Goal: Communication & Community: Answer question/provide support

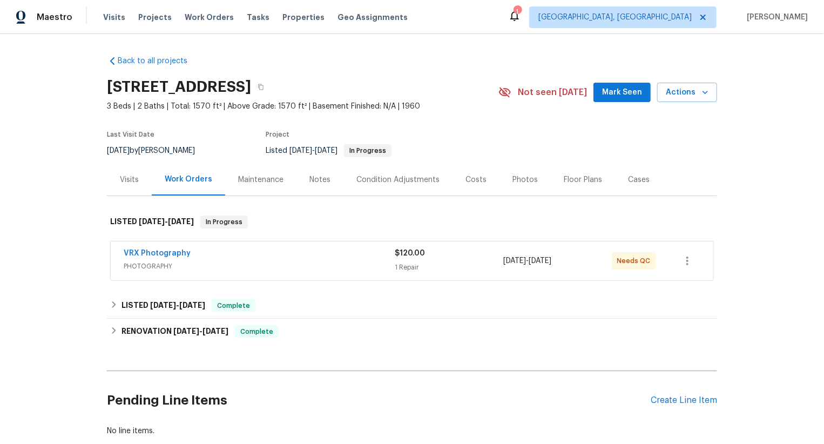
click at [352, 255] on div "VRX Photography" at bounding box center [259, 254] width 271 height 13
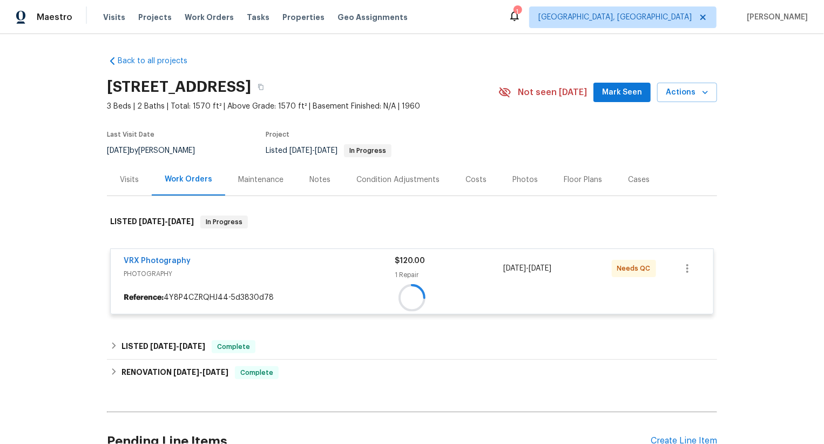
scroll to position [57, 0]
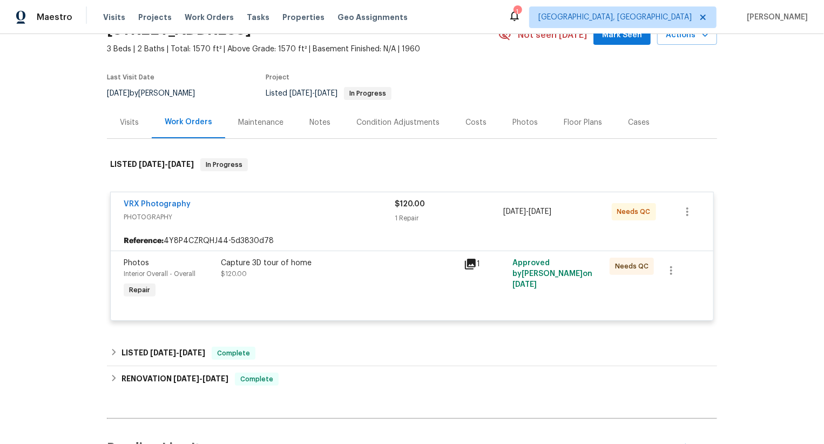
click at [408, 276] on div "Capture 3D tour of home $120.00" at bounding box center [339, 269] width 237 height 22
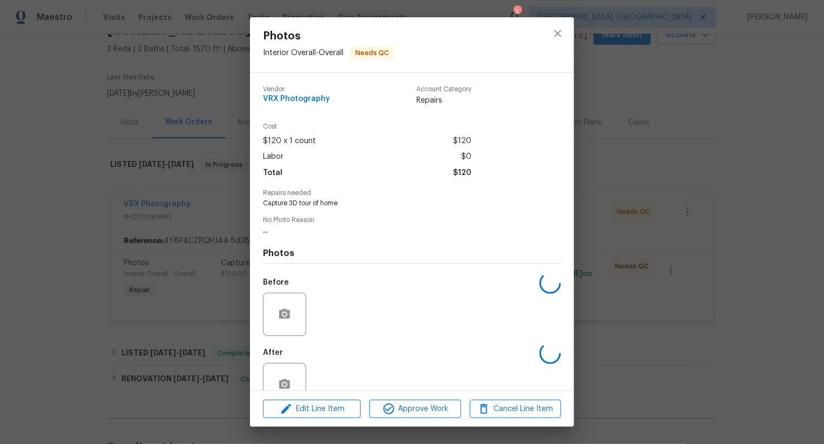
scroll to position [28, 0]
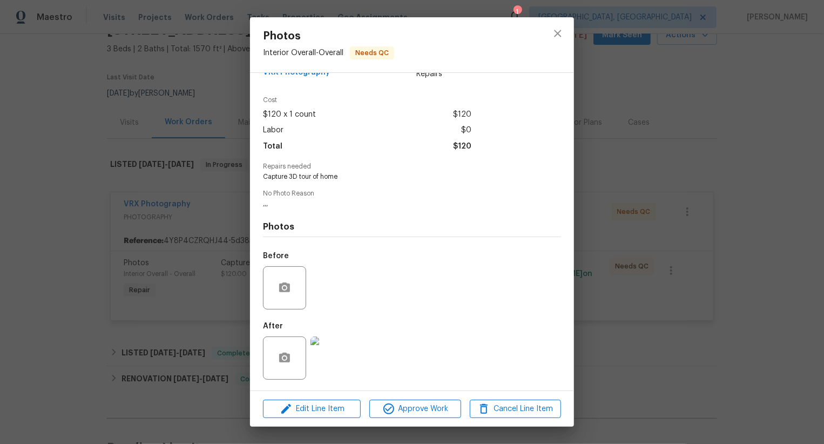
click at [413, 427] on div "Photos Interior Overall - Overall Needs QC Vendor VRX Photography Account Categ…" at bounding box center [412, 222] width 824 height 444
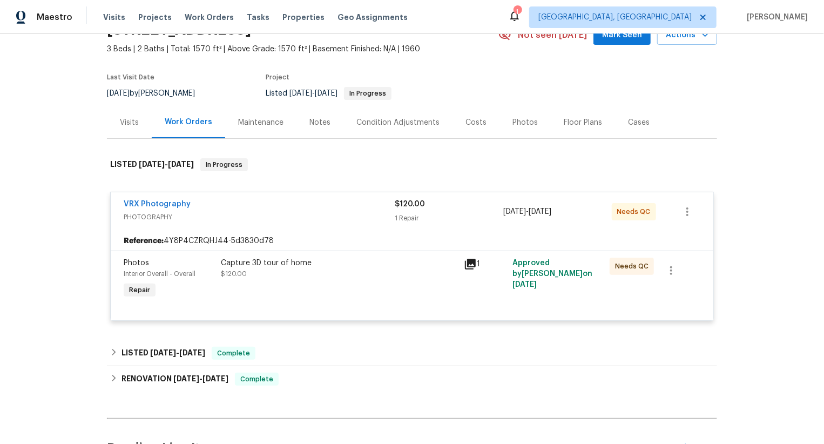
click at [418, 413] on div "Back to all projects 7113 Ridge Lane Rd, Charlotte, NC 28262 3 Beds | 2 Baths |…" at bounding box center [412, 241] width 611 height 503
click at [405, 279] on div "Capture 3D tour of home $120.00" at bounding box center [339, 279] width 243 height 50
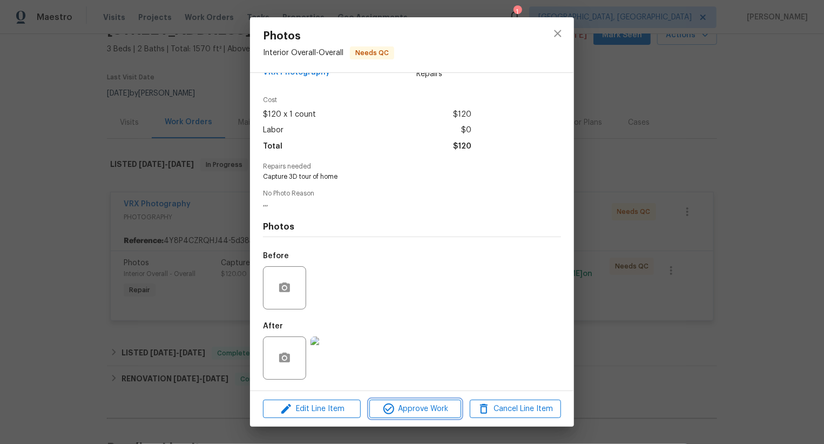
click at [423, 403] on span "Approve Work" at bounding box center [415, 410] width 85 height 14
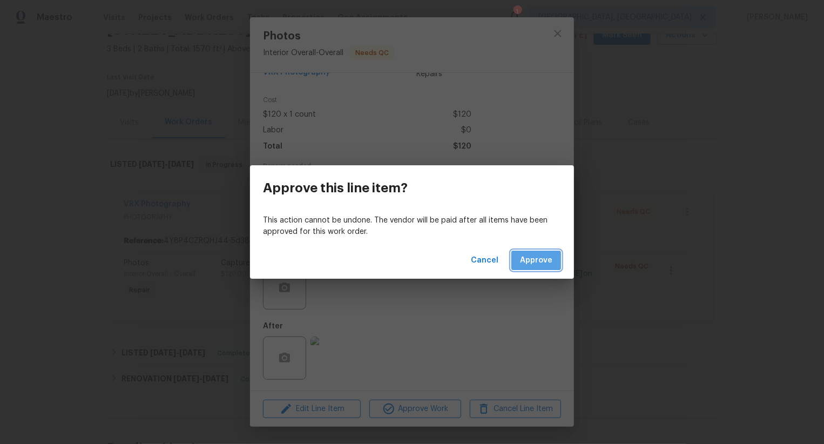
click at [538, 259] on span "Approve" at bounding box center [536, 261] width 32 height 14
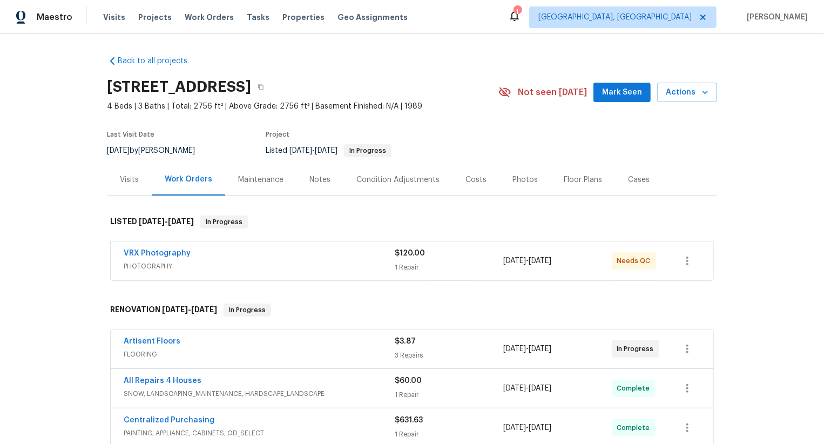
click at [324, 270] on span "PHOTOGRAPHY" at bounding box center [259, 266] width 271 height 11
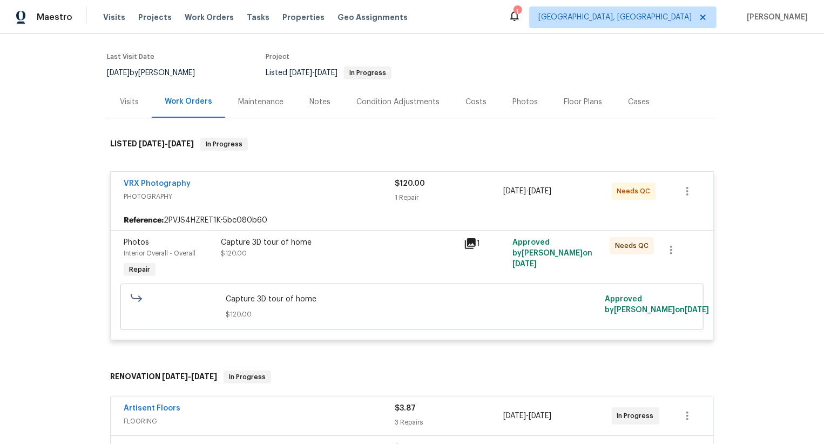
scroll to position [85, 0]
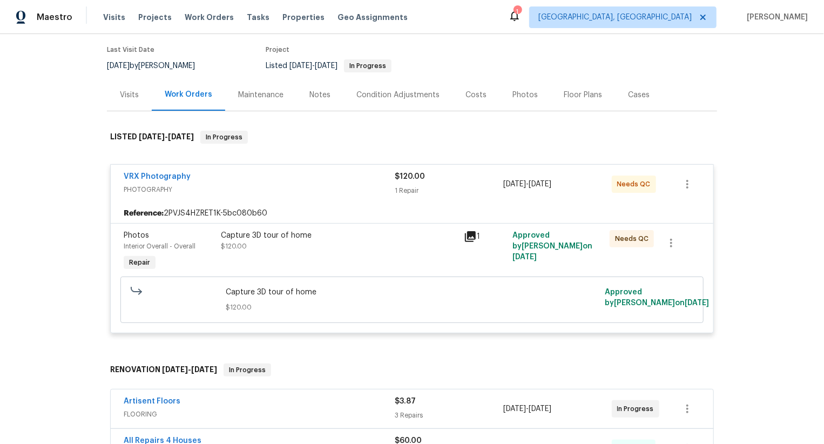
click at [411, 268] on div "Capture 3D tour of home $120.00" at bounding box center [339, 252] width 243 height 50
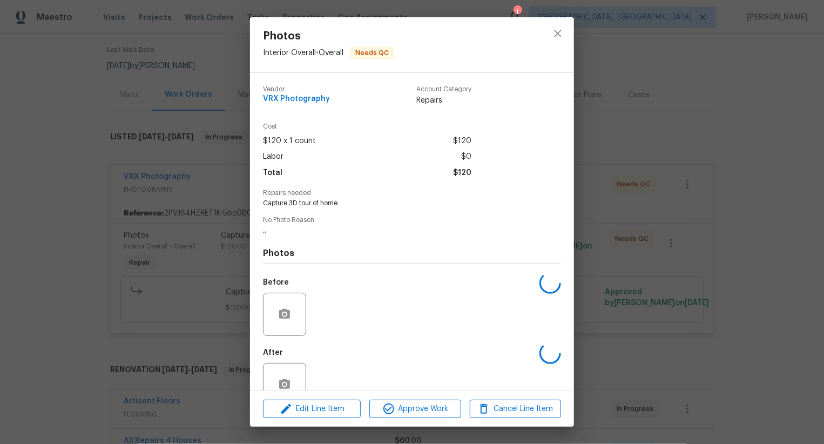
scroll to position [28, 0]
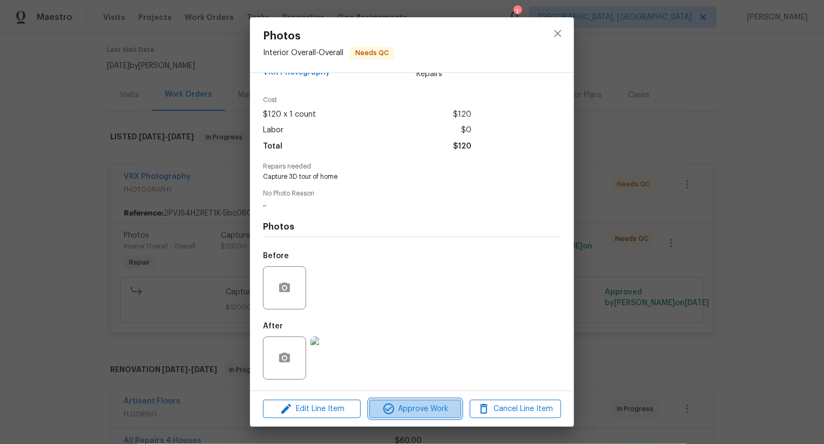
click at [412, 403] on span "Approve Work" at bounding box center [415, 410] width 85 height 14
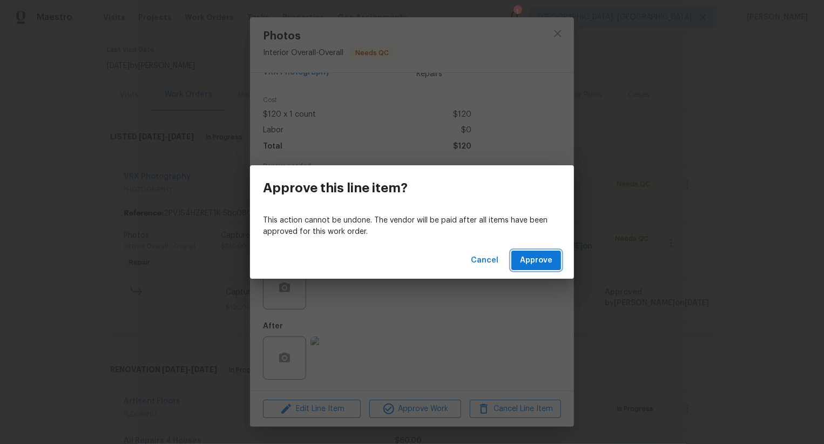
click at [528, 264] on span "Approve" at bounding box center [536, 261] width 32 height 14
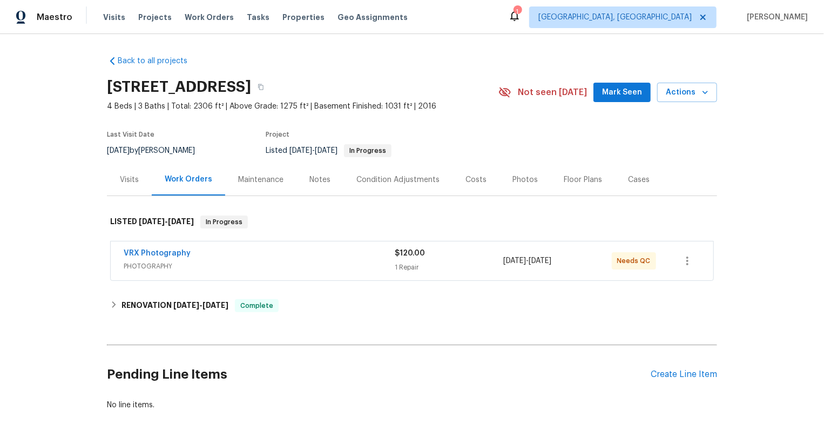
click at [370, 264] on span "PHOTOGRAPHY" at bounding box center [259, 266] width 271 height 11
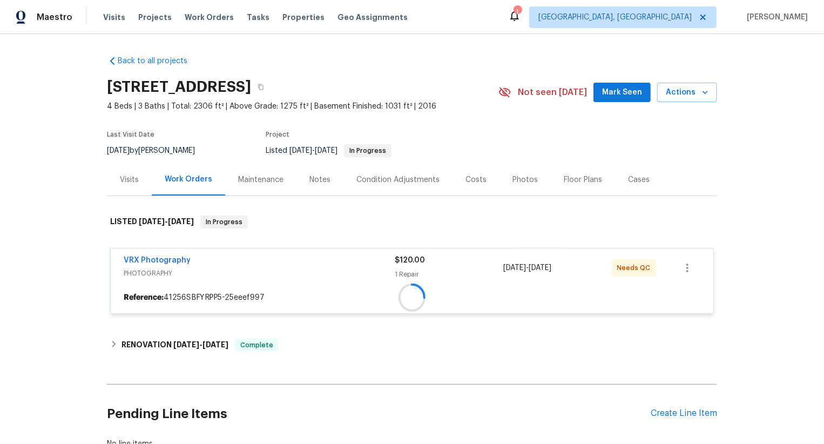
scroll to position [46, 0]
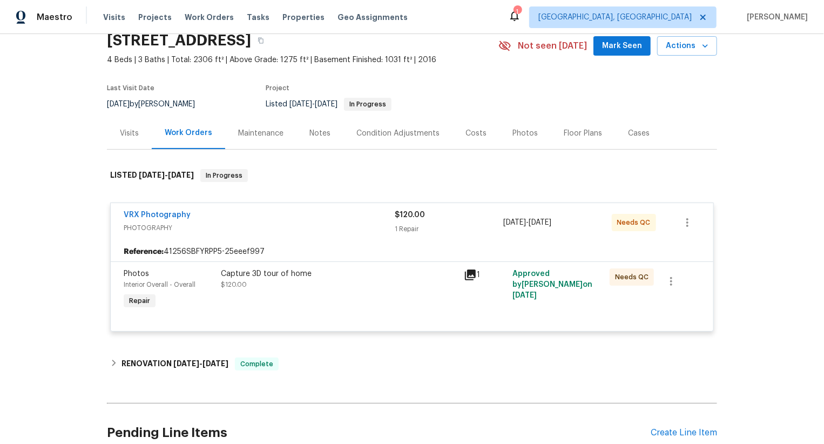
click at [400, 292] on div "Capture 3D tour of home $120.00" at bounding box center [339, 290] width 243 height 50
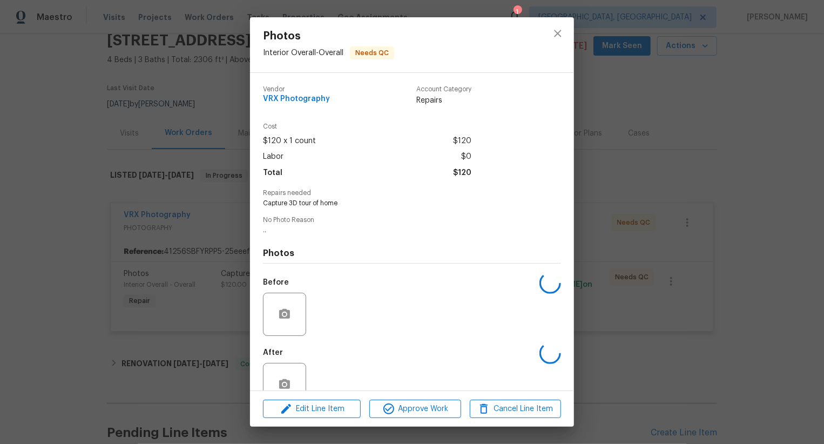
scroll to position [28, 0]
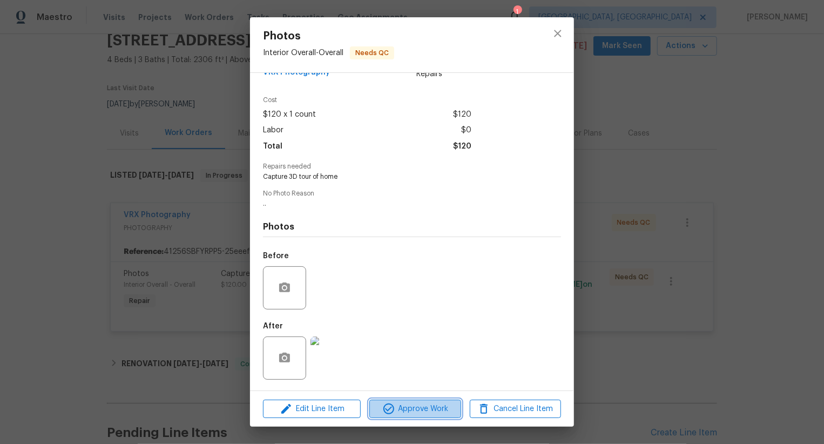
click at [407, 413] on span "Approve Work" at bounding box center [415, 410] width 85 height 14
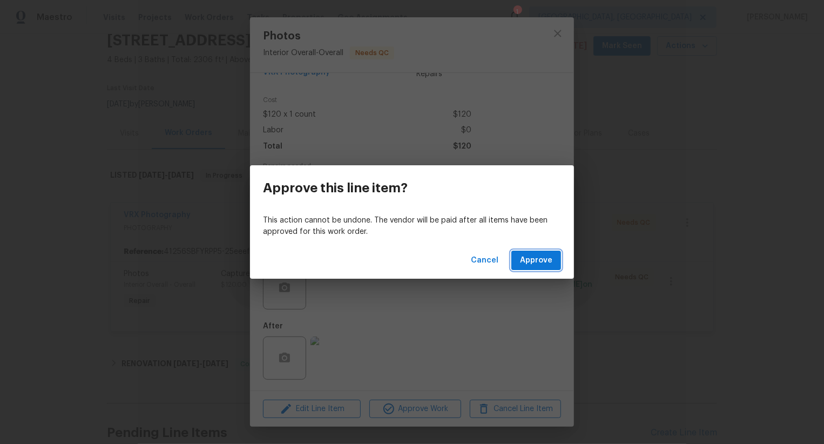
click at [526, 263] on span "Approve" at bounding box center [536, 261] width 32 height 14
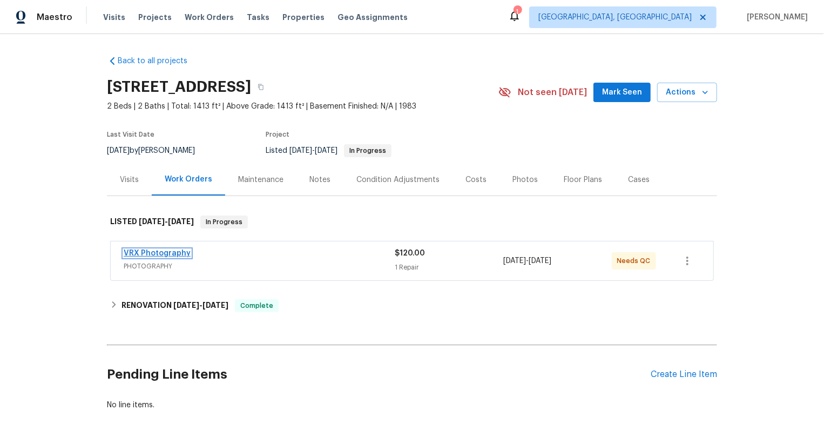
click at [175, 252] on link "VRX Photography" at bounding box center [157, 254] width 67 height 8
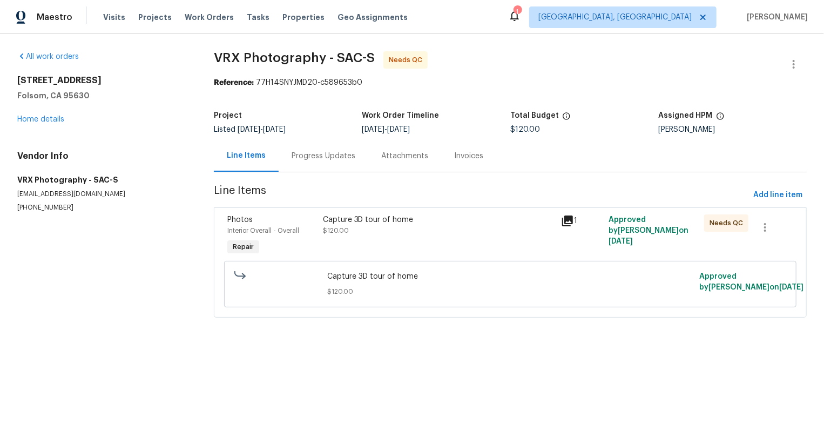
click at [319, 162] on div "Progress Updates" at bounding box center [324, 156] width 64 height 11
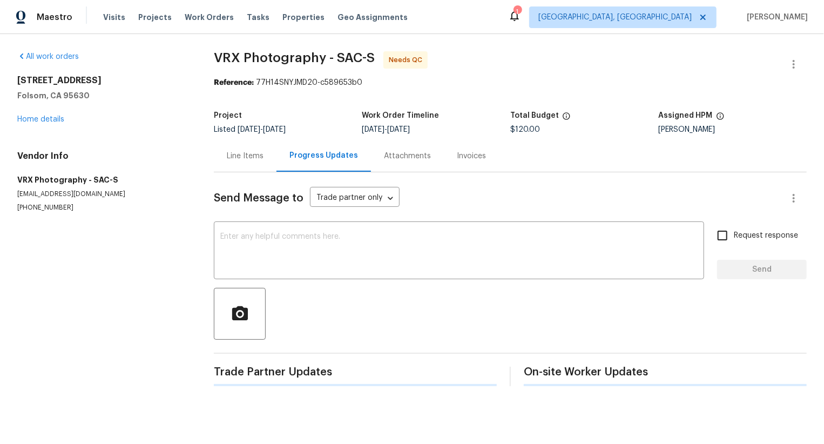
click at [319, 162] on div "Progress Updates" at bounding box center [324, 156] width 95 height 32
click at [336, 256] on textarea at bounding box center [459, 252] width 478 height 38
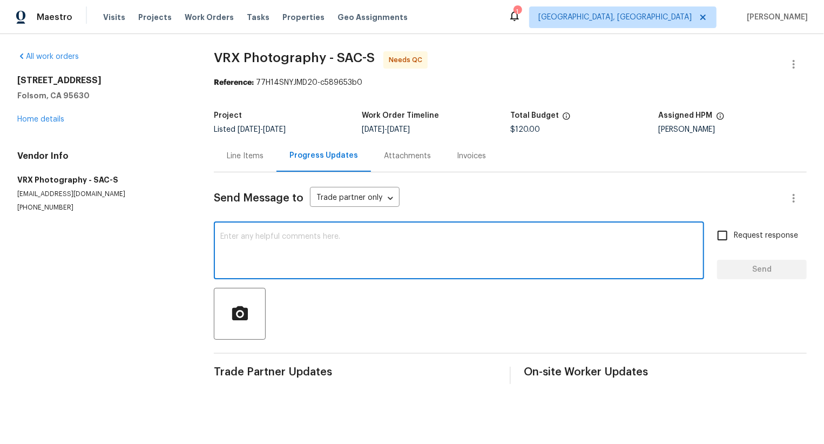
paste textarea "#3DQC - The Property is not available in my 3D homes. Hence, rework requested"
drag, startPoint x: 253, startPoint y: 237, endPoint x: 201, endPoint y: 235, distance: 52.5
click at [201, 235] on div "All work orders 121 N Grant Ln Folsom, CA 95630 Home details Vendor Info VRX Ph…" at bounding box center [412, 217] width 824 height 367
type textarea "Hi team,The Property is not available in my 3D homes. Hence, rework requested"
drag, startPoint x: 729, startPoint y: 230, endPoint x: 729, endPoint y: 249, distance: 18.9
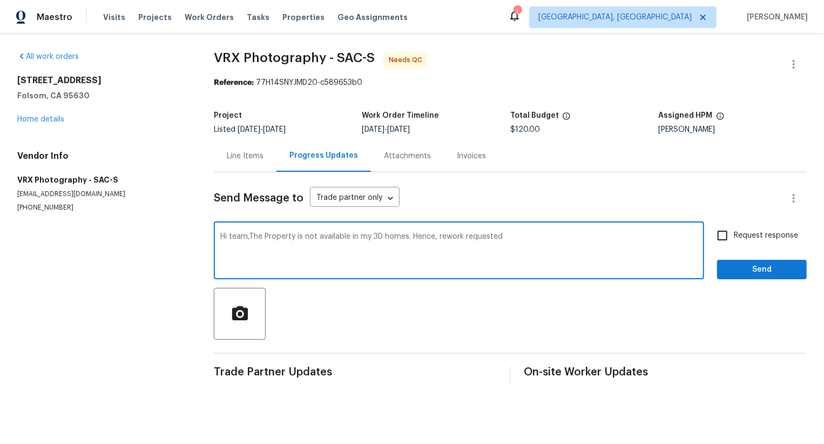
click at [729, 230] on input "Request response" at bounding box center [723, 235] width 23 height 23
checkbox input "true"
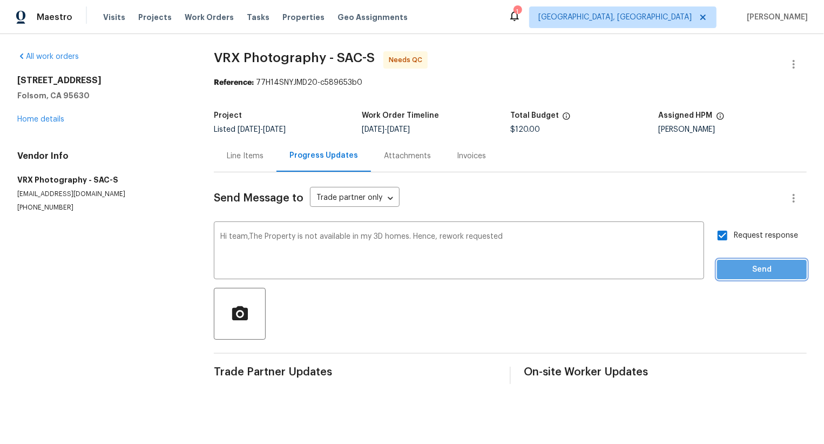
click at [729, 272] on span "Send" at bounding box center [762, 270] width 72 height 14
